Goal: Task Accomplishment & Management: Manage account settings

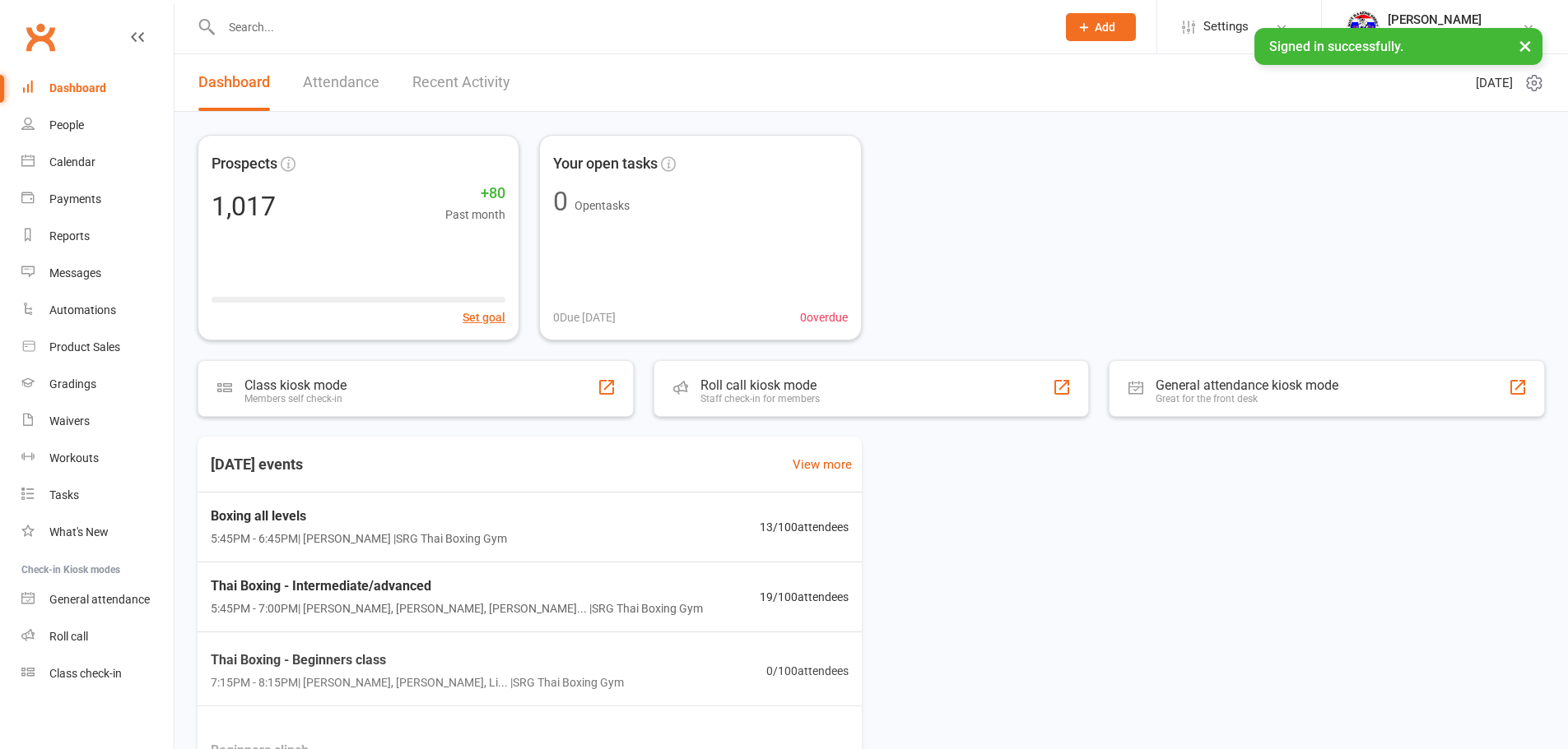
click at [483, 68] on link "Recent Activity" at bounding box center [461, 82] width 98 height 57
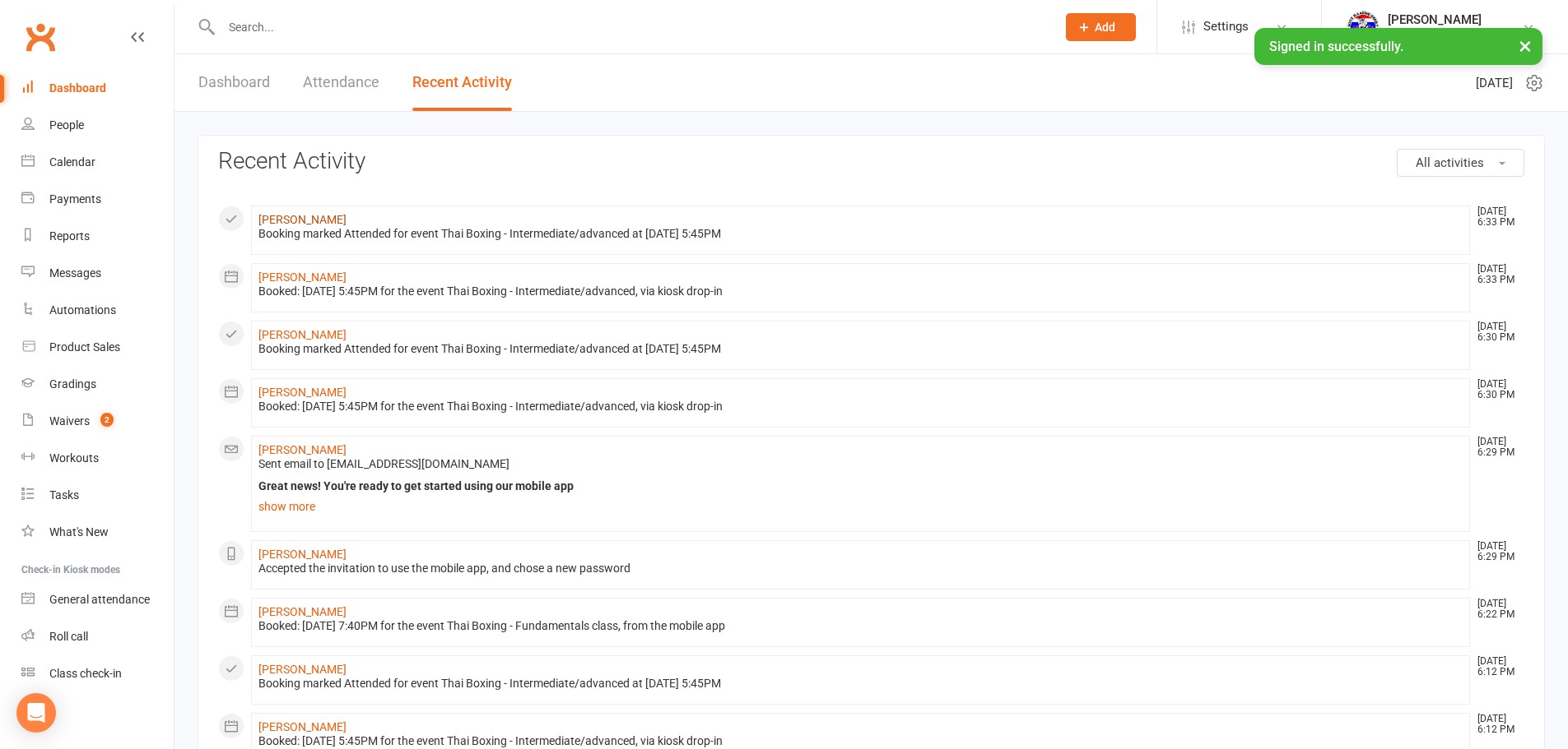
click at [320, 224] on link "[PERSON_NAME]" at bounding box center [303, 219] width 88 height 13
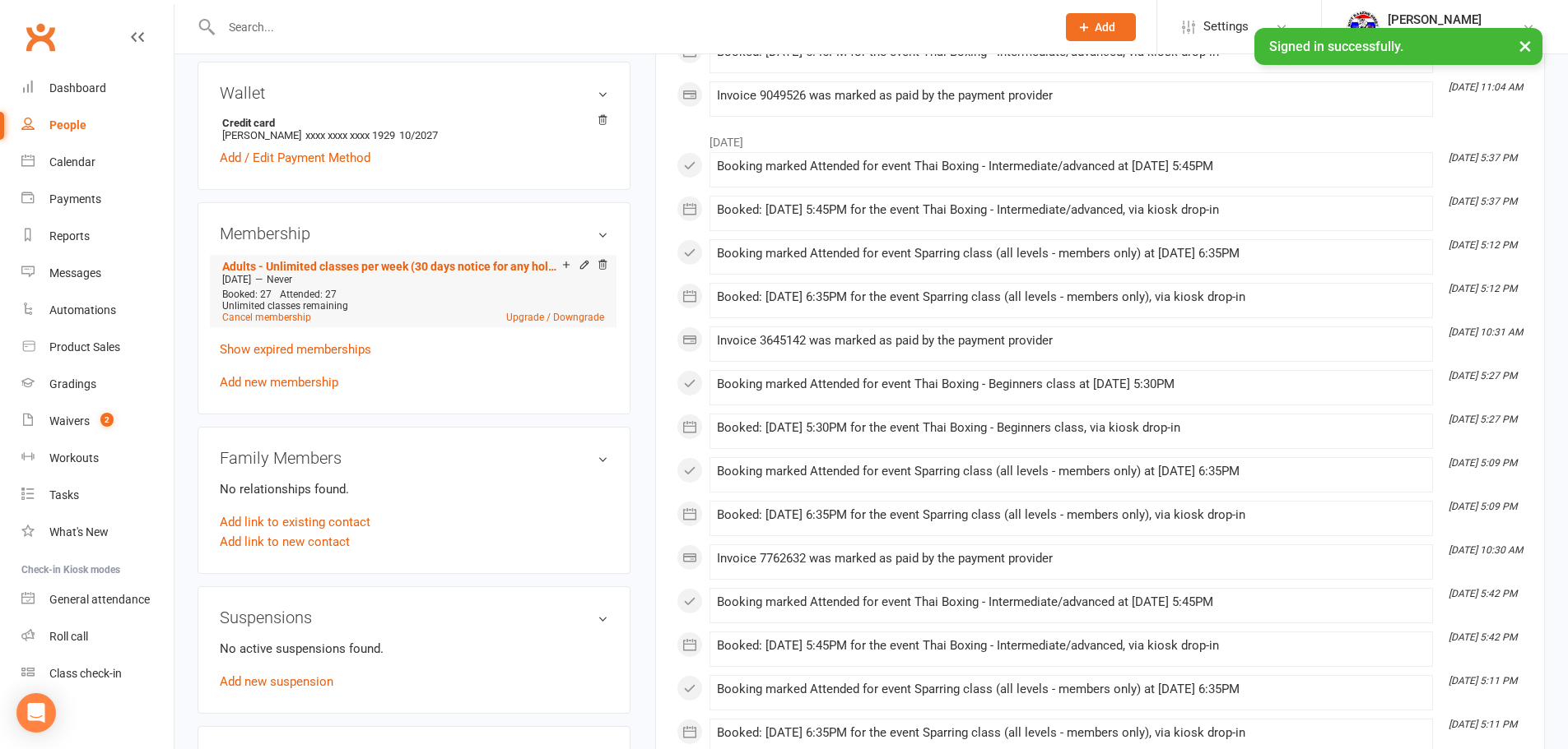
scroll to position [512, 0]
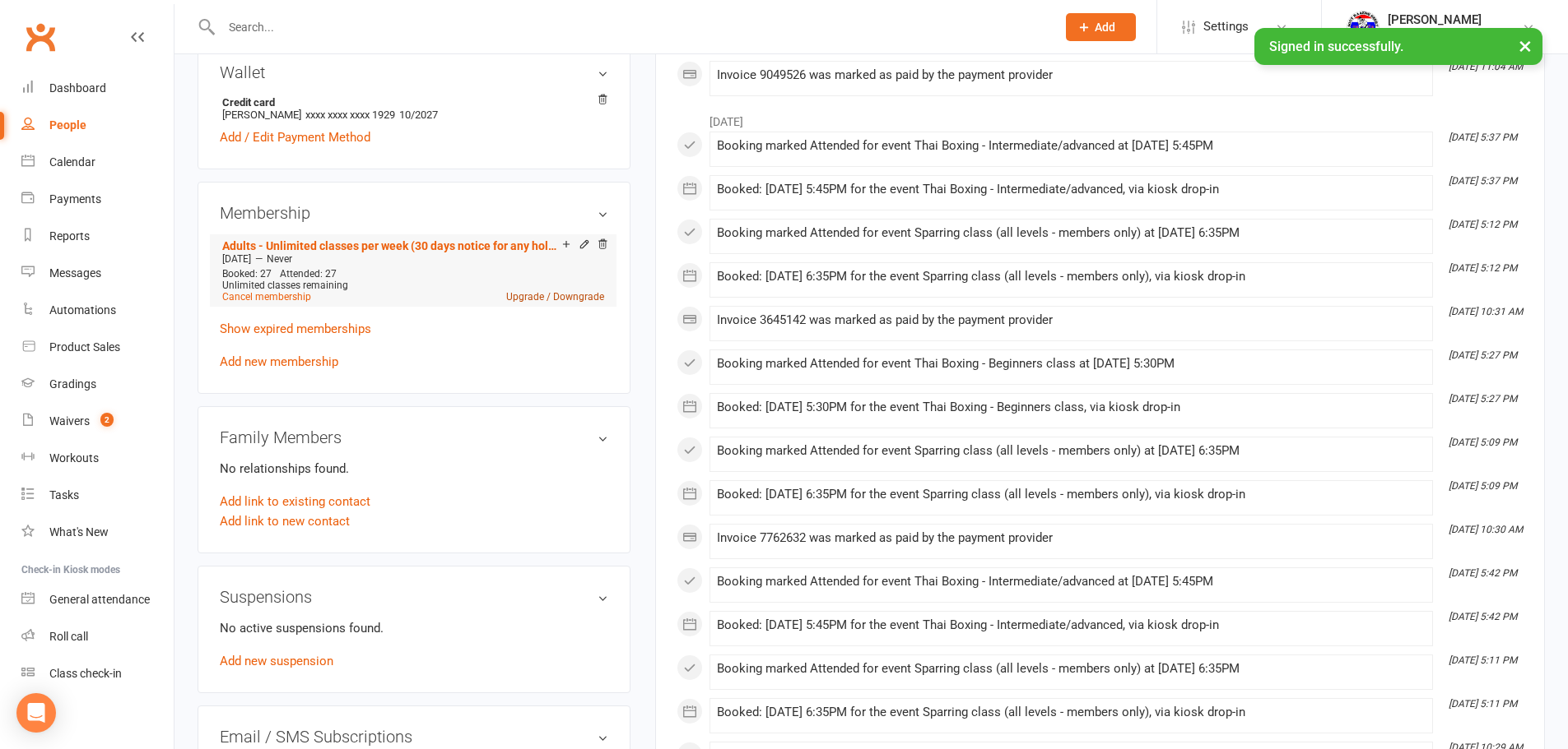
click at [571, 299] on link "Upgrade / Downgrade" at bounding box center [555, 297] width 98 height 12
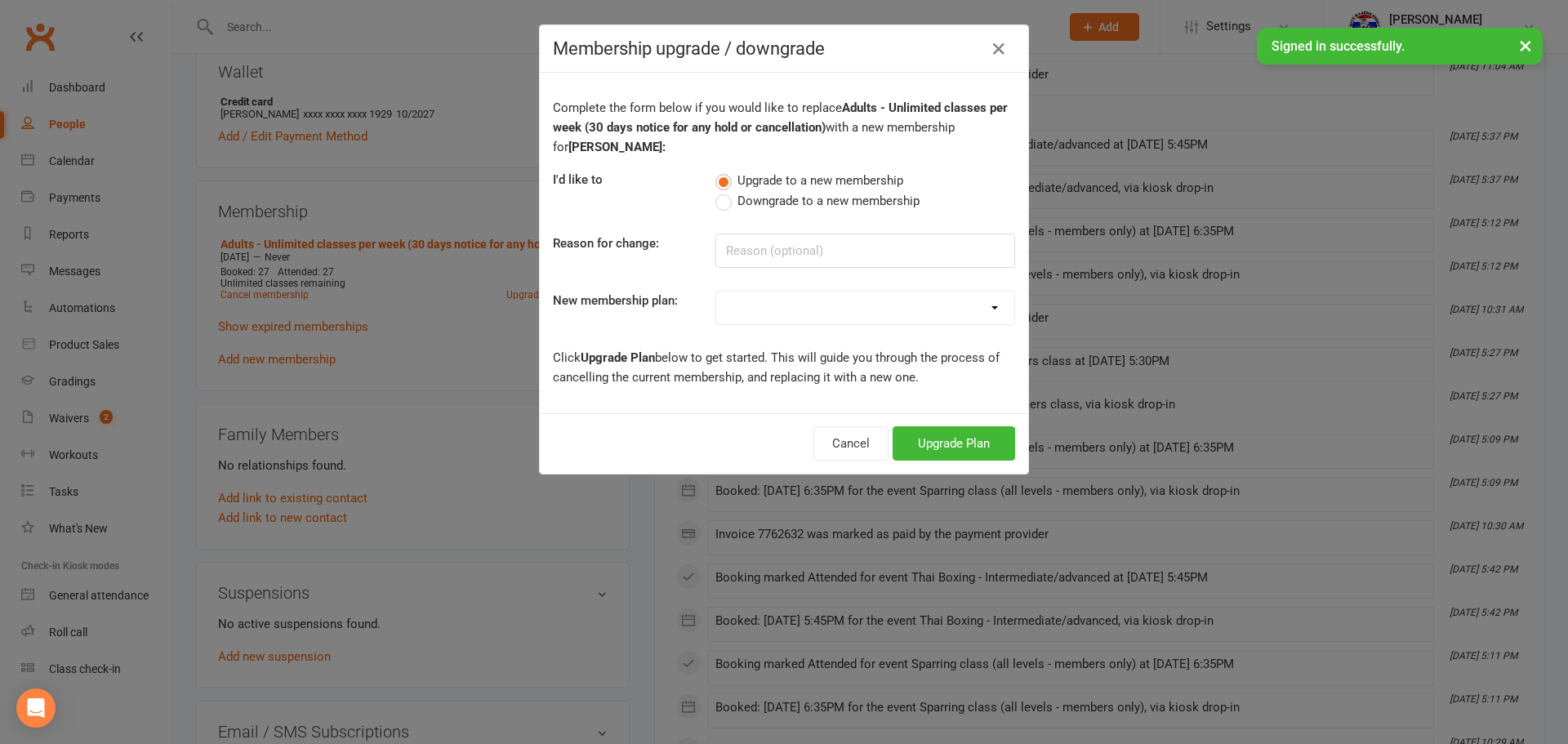
click at [721, 208] on label "Downgrade to a new membership" at bounding box center [818, 201] width 204 height 19
click at [721, 192] on input "Downgrade to a new membership" at bounding box center [720, 192] width 11 height 0
click at [763, 237] on input at bounding box center [865, 250] width 299 height 34
click at [766, 294] on select "Adults - 2 classes per week (30 days notice for any hold or cancellation) Adult…" at bounding box center [865, 308] width 298 height 33
select select "0"
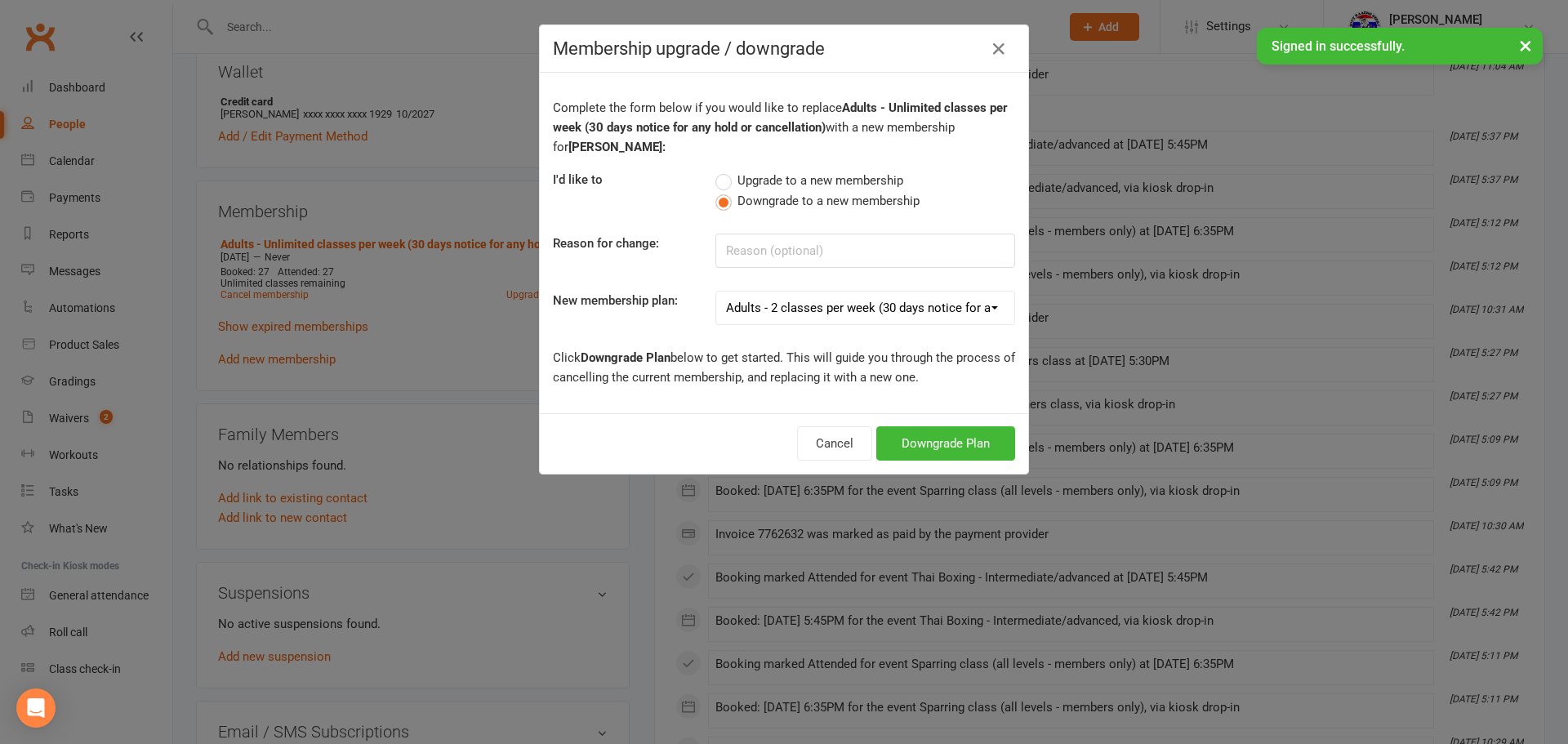
click at [716, 292] on select "Adults - 2 classes per week (30 days notice for any hold or cancellation) Adult…" at bounding box center [865, 308] width 298 height 33
click at [916, 448] on button "Downgrade Plan" at bounding box center [945, 443] width 139 height 34
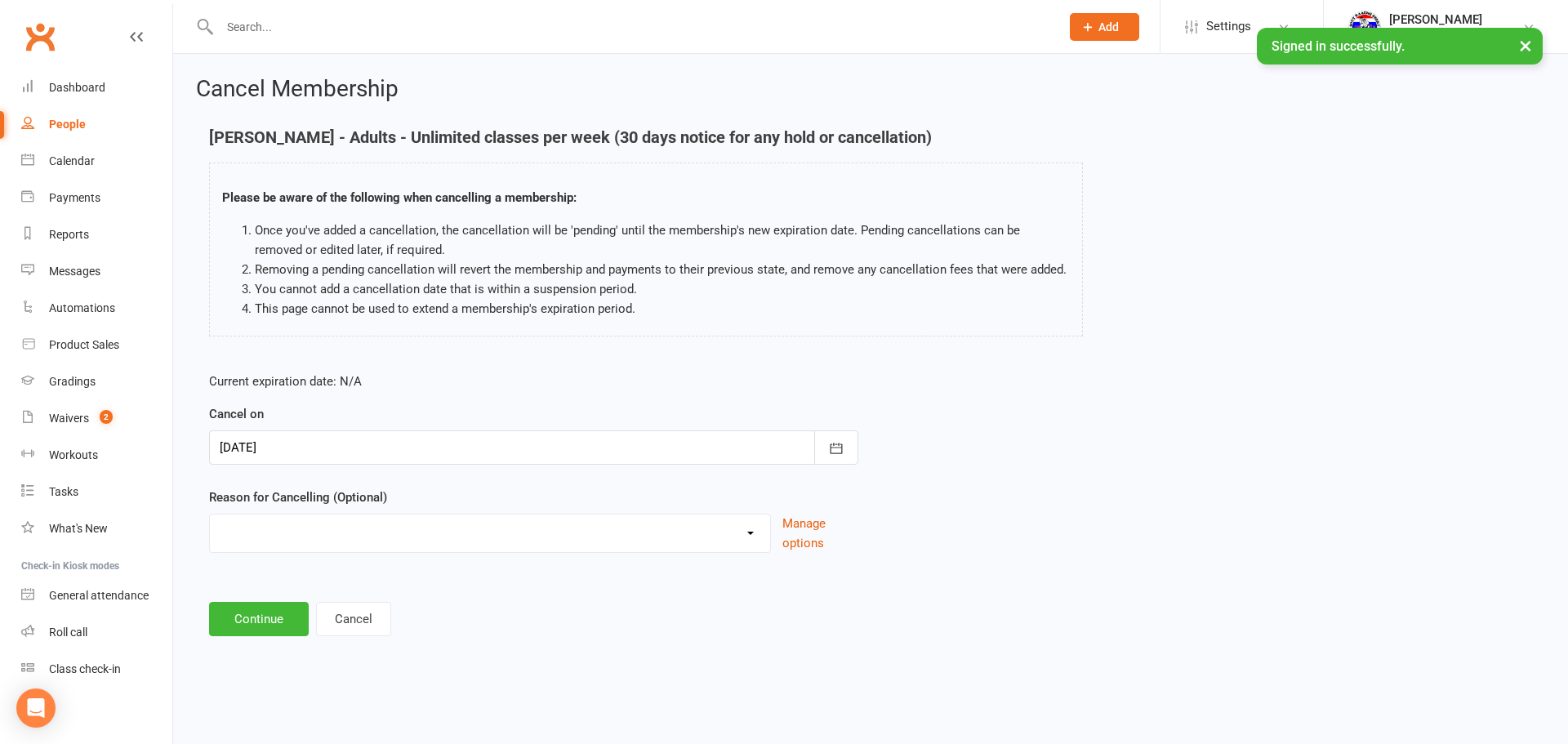
click at [662, 510] on div "Reason for Cancelling (Optional) Financial Holiday Injury Moving Other reason M…" at bounding box center [534, 520] width 649 height 65
click at [270, 605] on button "Continue" at bounding box center [259, 619] width 99 height 34
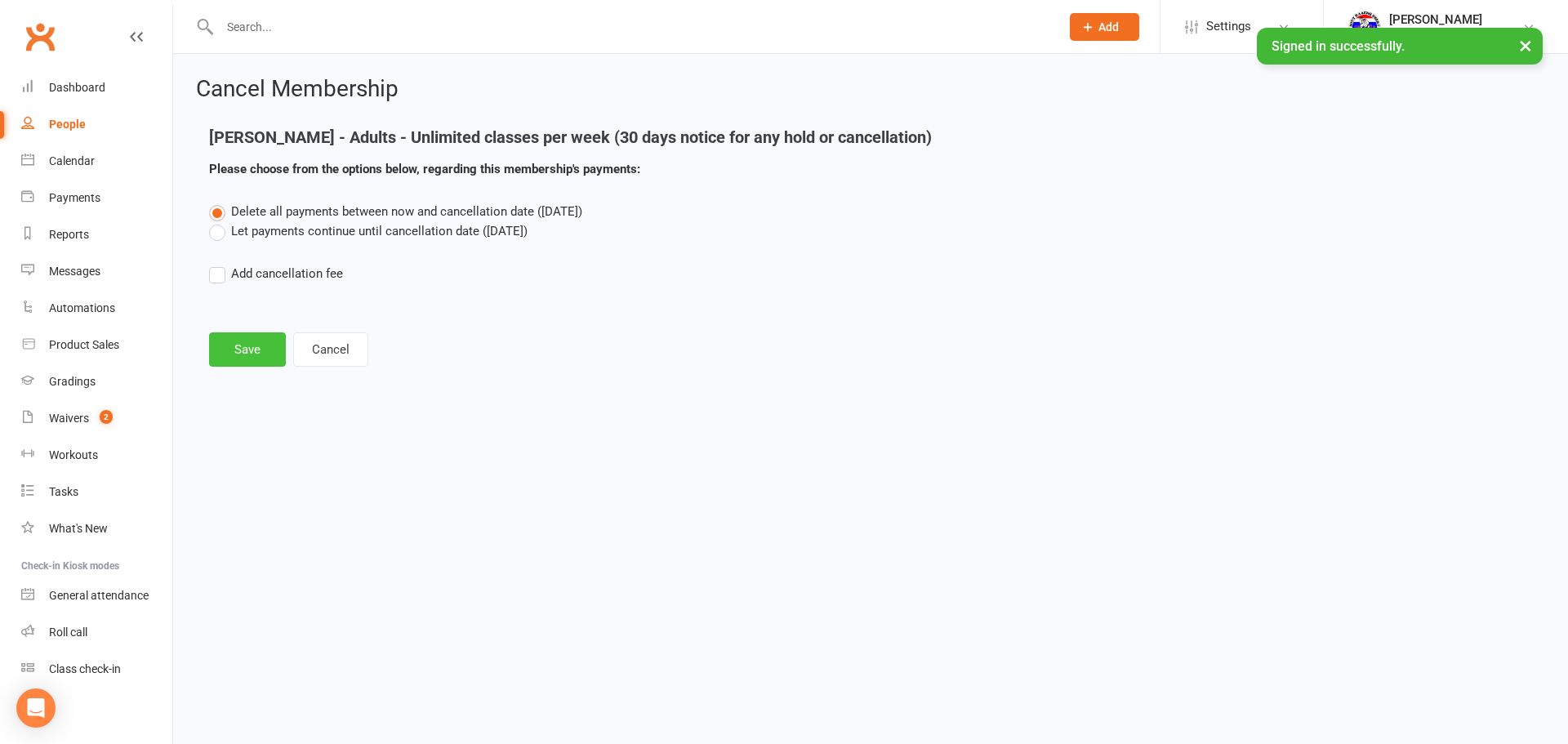
click at [268, 352] on button "Save" at bounding box center [247, 349] width 77 height 34
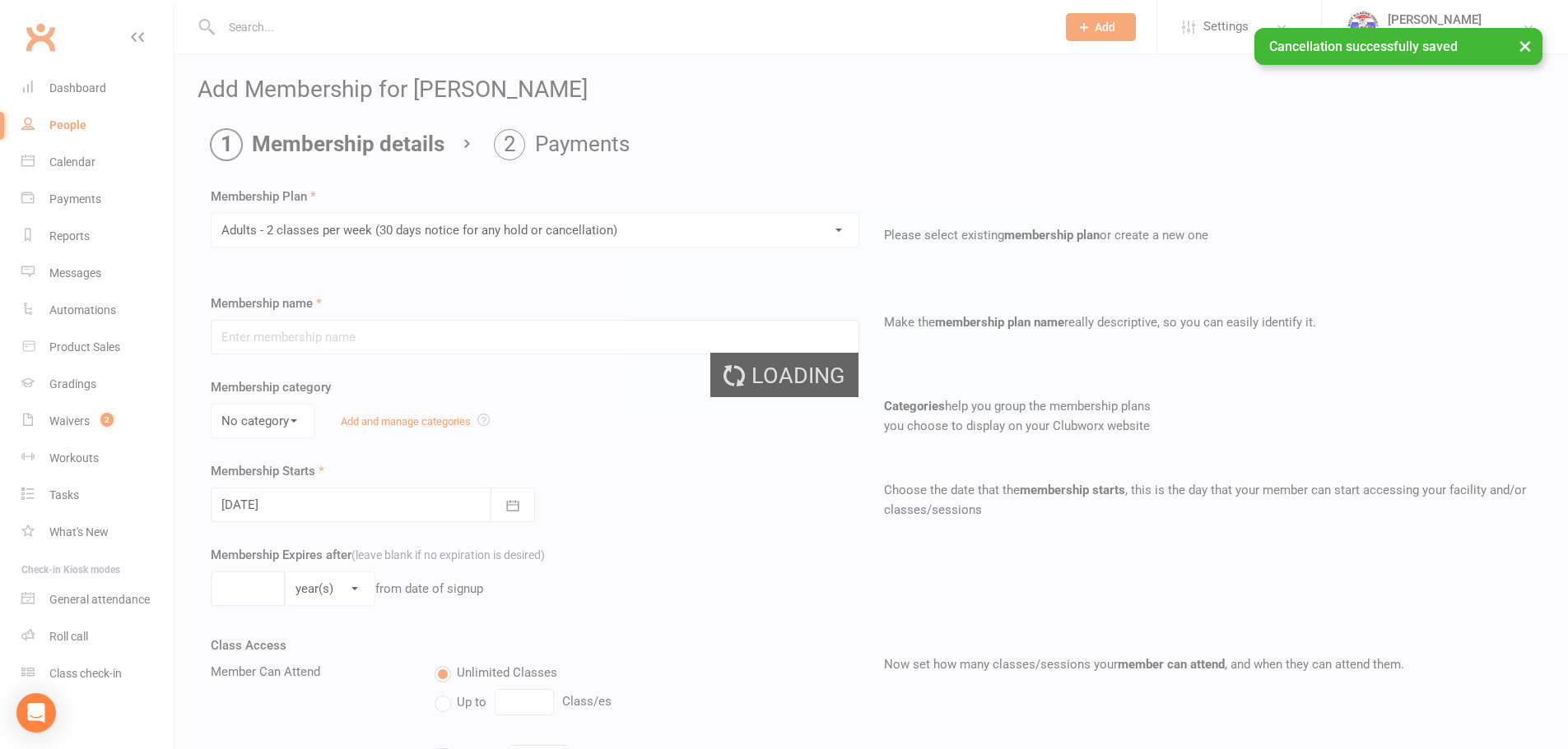
type input "Adults - 2 classes per week (30 days notice for any hold or cancellation)"
select select "0"
type input "0"
type input "2"
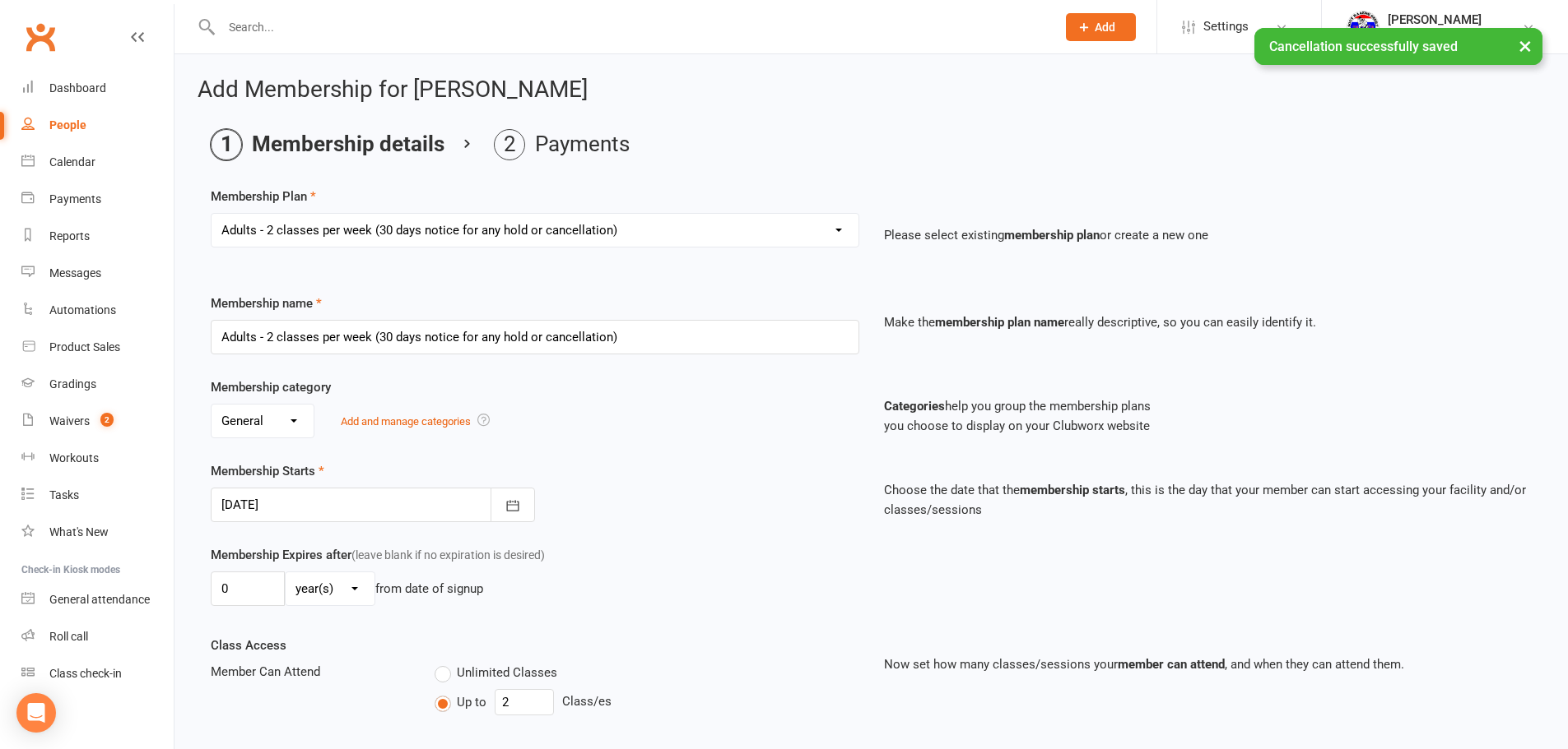
click at [369, 495] on div at bounding box center [372, 504] width 324 height 34
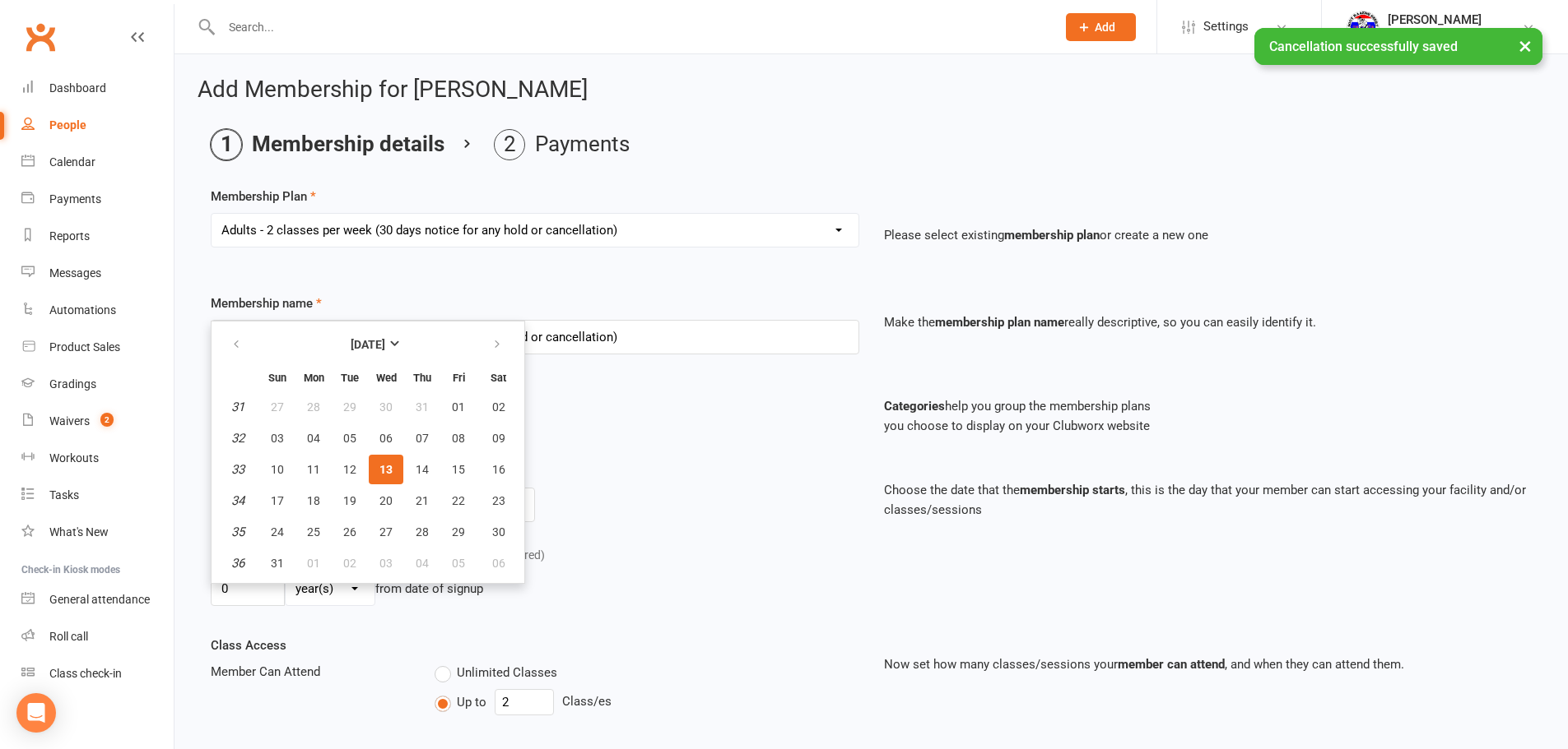
click at [691, 465] on div "Membership Starts [DATE] [DATE] Sun Mon Tue Wed Thu Fri Sat 31 27 28 29 30 31 0…" at bounding box center [534, 492] width 673 height 61
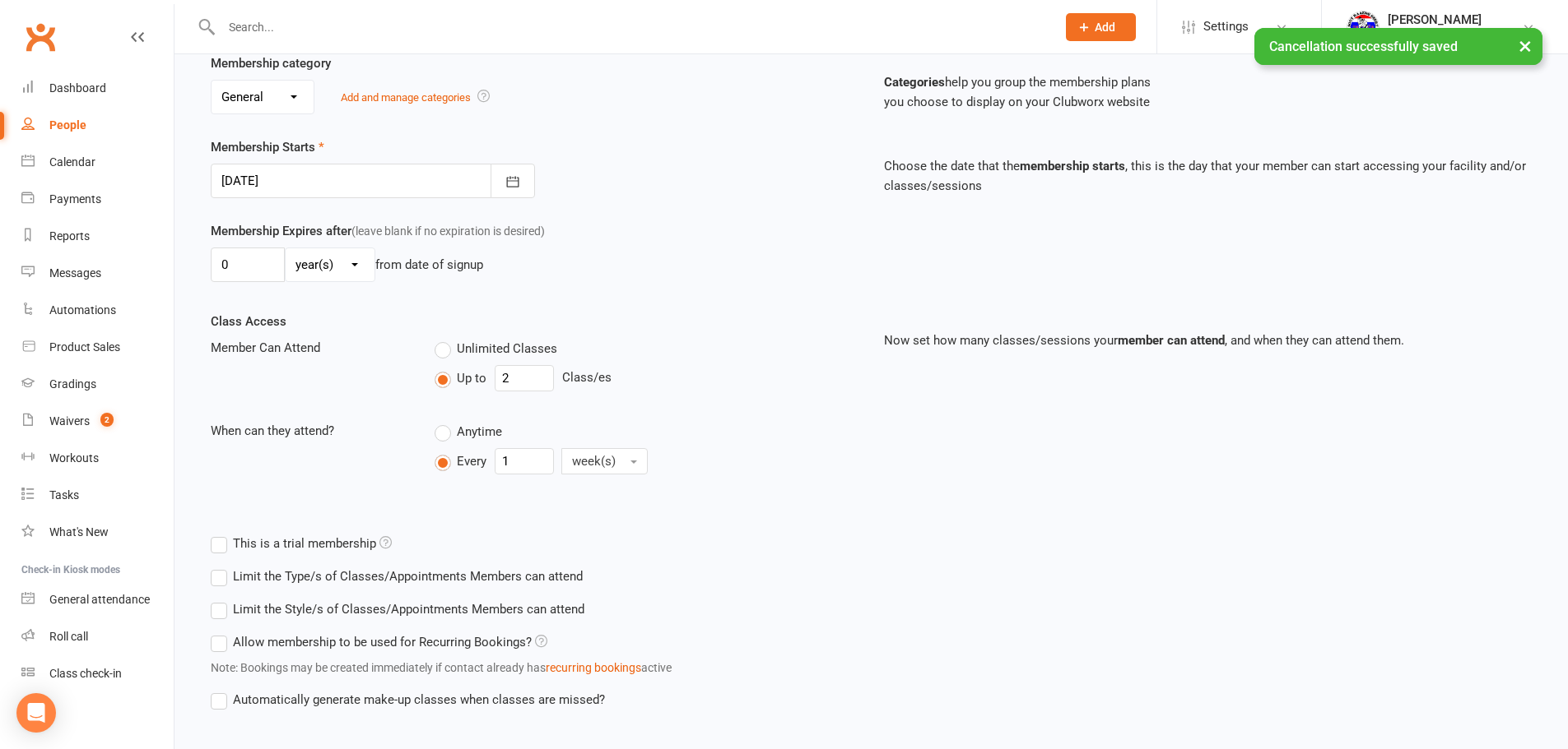
scroll to position [416, 0]
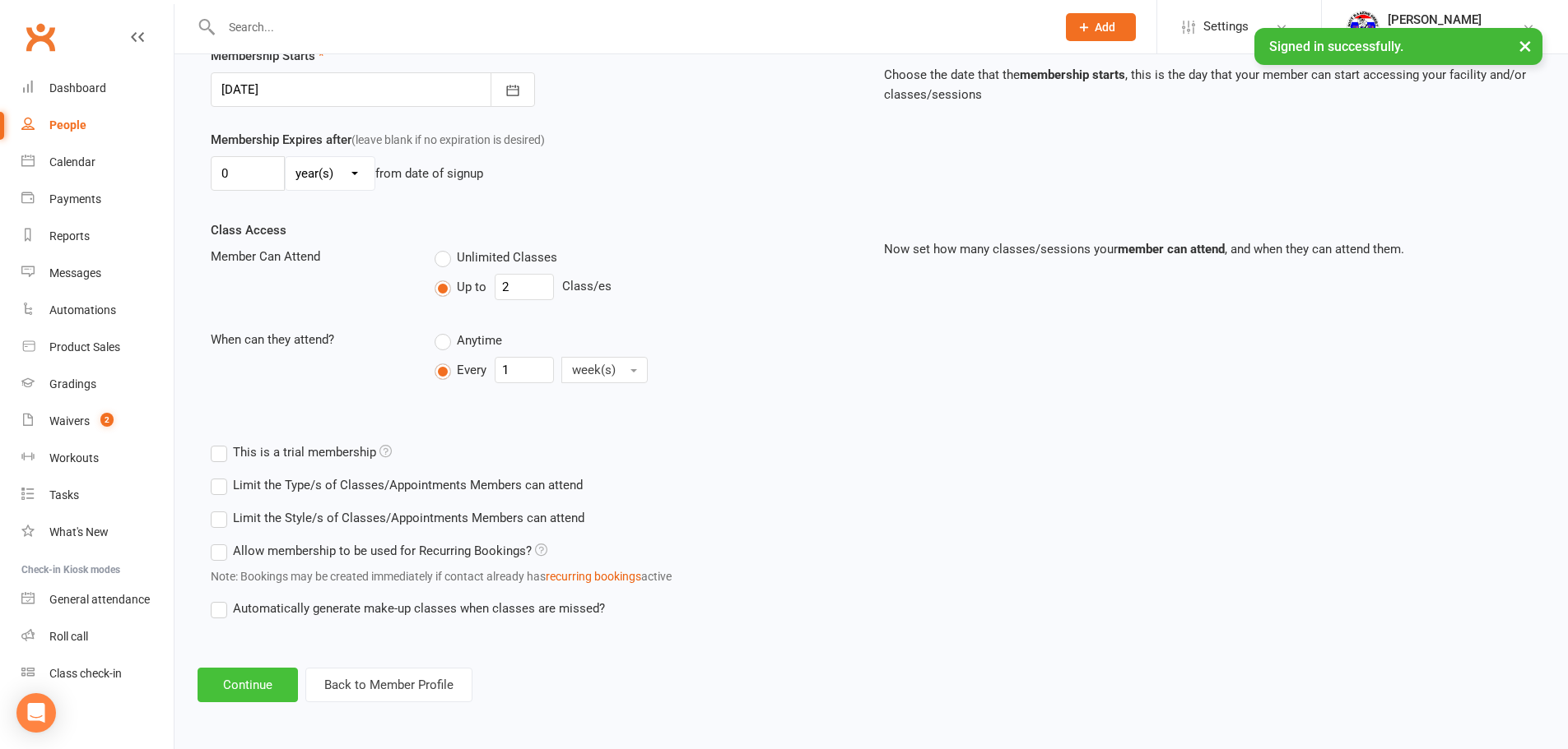
click at [234, 696] on button "Continue" at bounding box center [248, 684] width 100 height 34
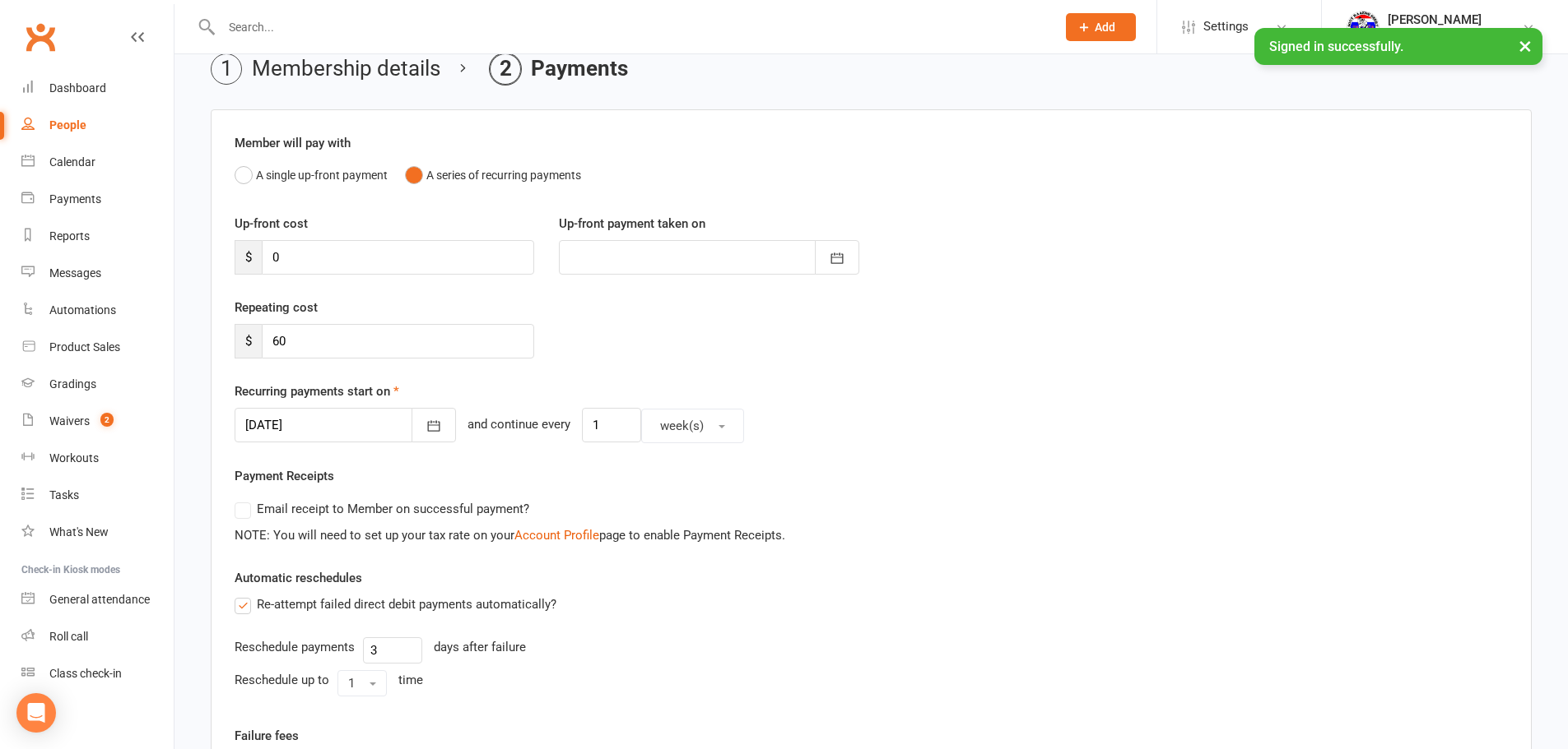
scroll to position [82, 0]
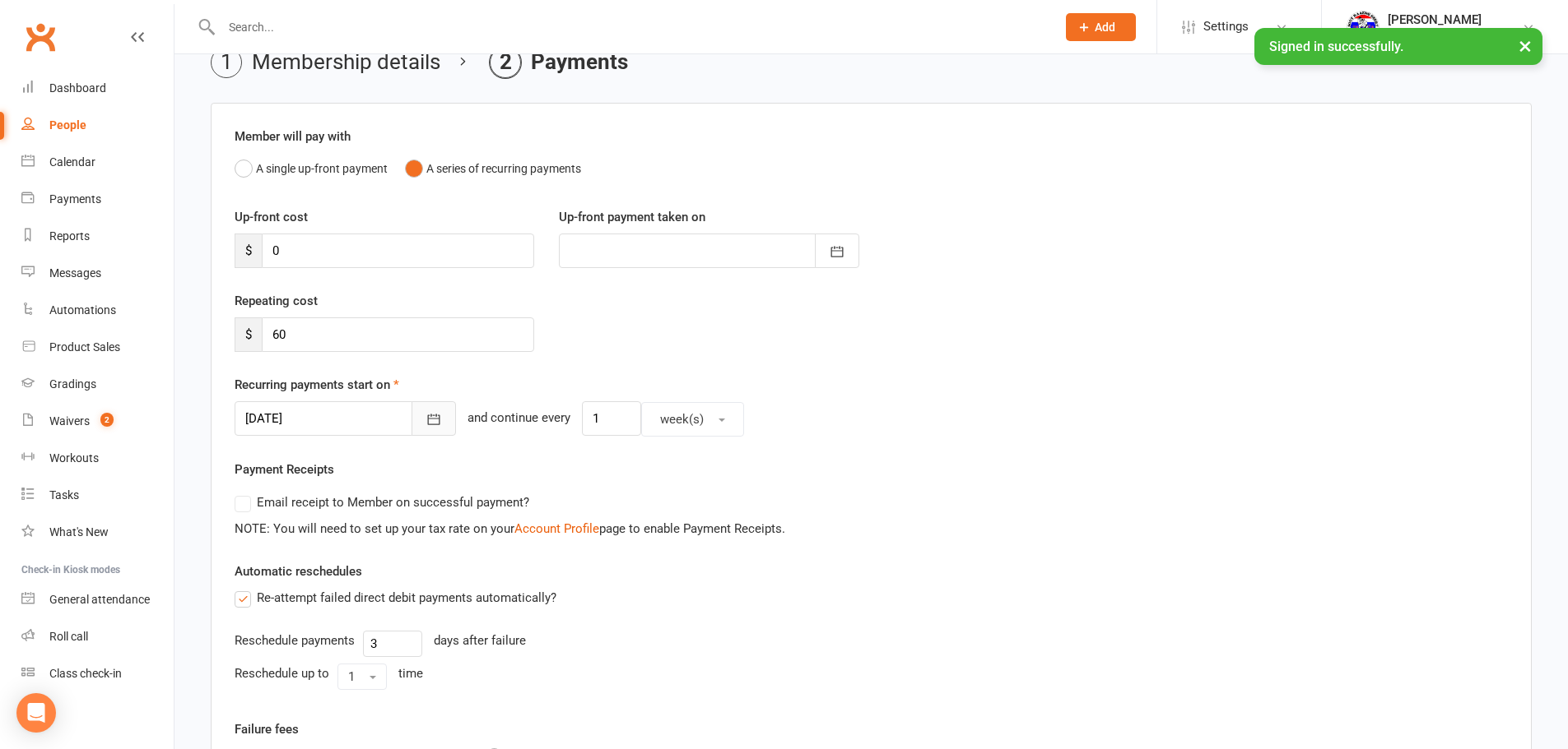
click at [425, 421] on button "button" at bounding box center [433, 418] width 44 height 34
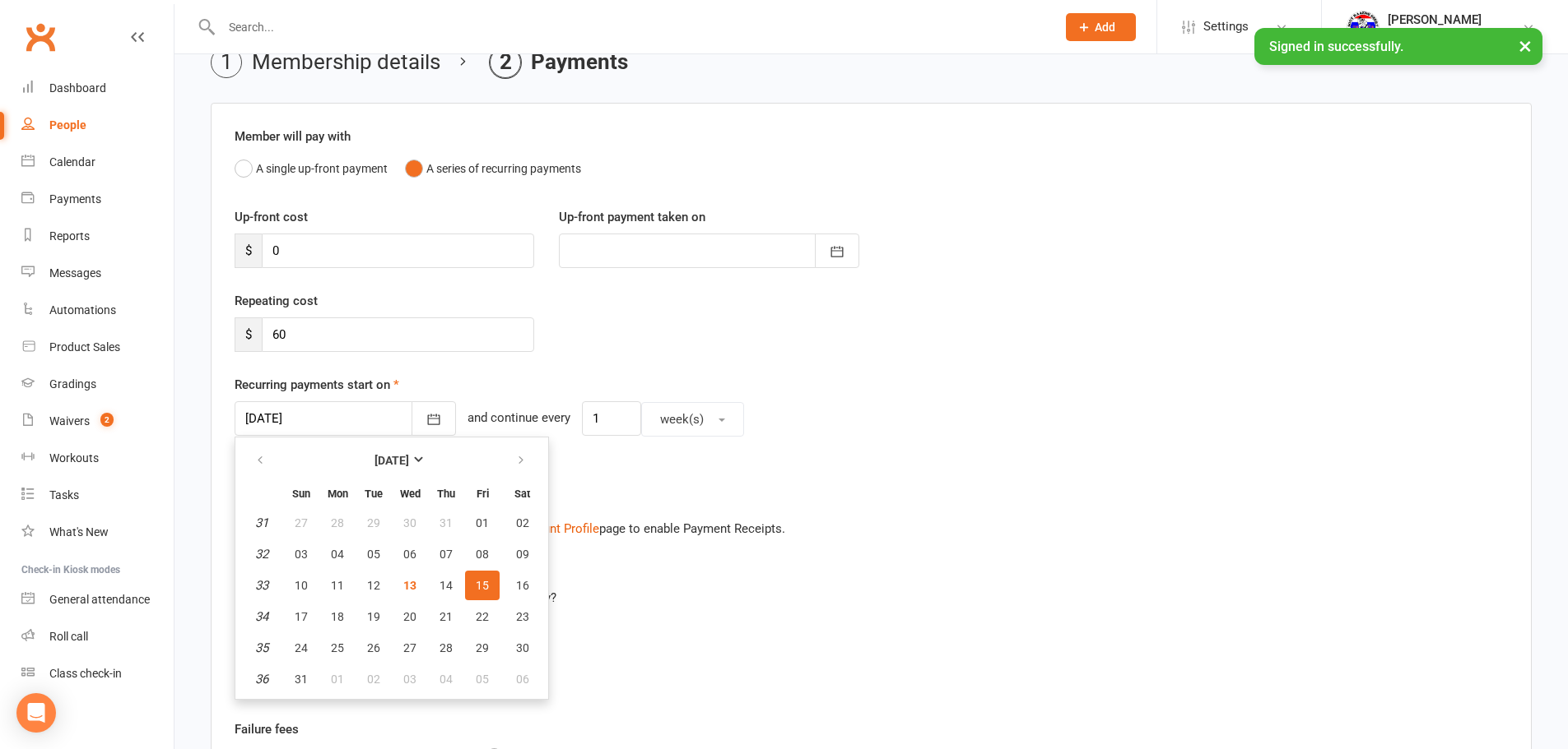
click at [490, 577] on button "15" at bounding box center [482, 585] width 34 height 29
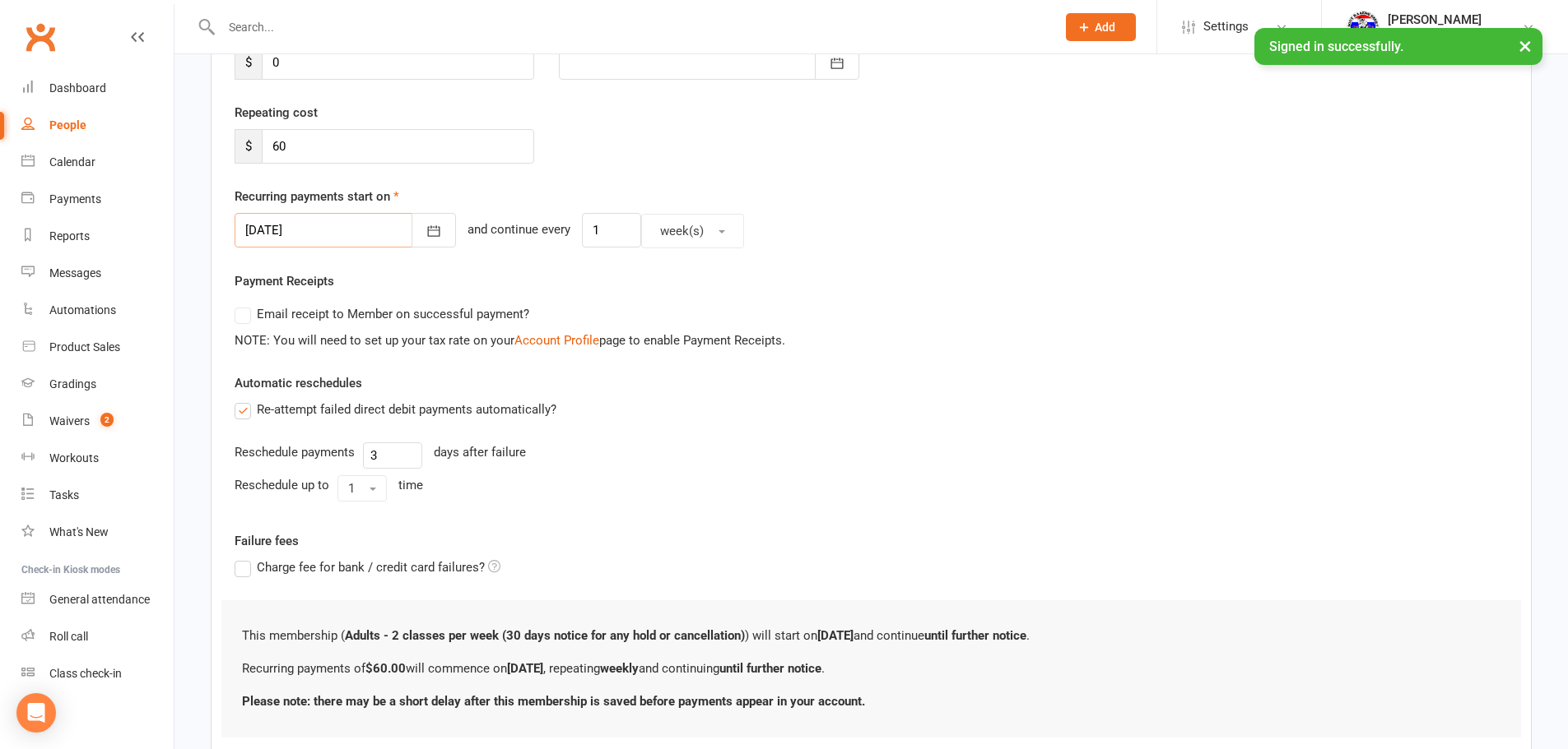
scroll to position [329, 0]
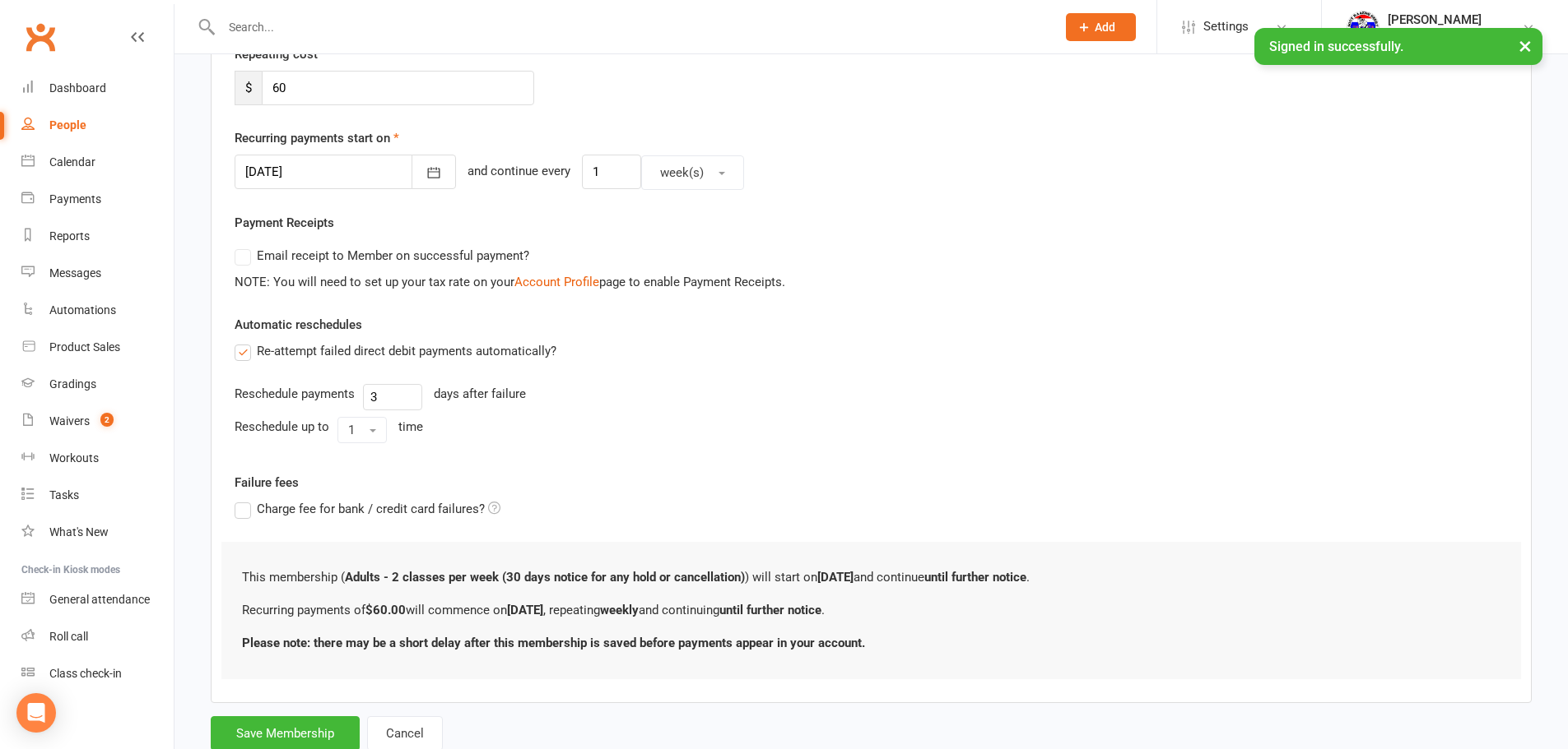
click at [301, 709] on form "Member will pay with A single up-front payment A series of recurring payments U…" at bounding box center [871, 304] width 1320 height 895
click at [298, 733] on button "Save Membership" at bounding box center [285, 733] width 149 height 34
